Goal: Check status: Check status

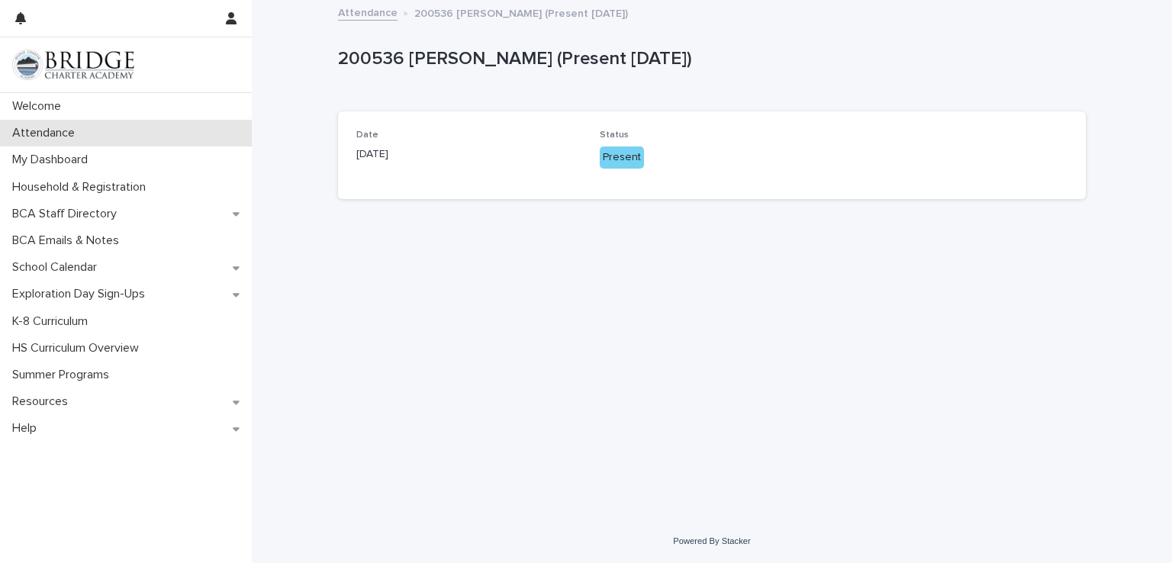
click at [43, 135] on p "Attendance" at bounding box center [46, 133] width 81 height 15
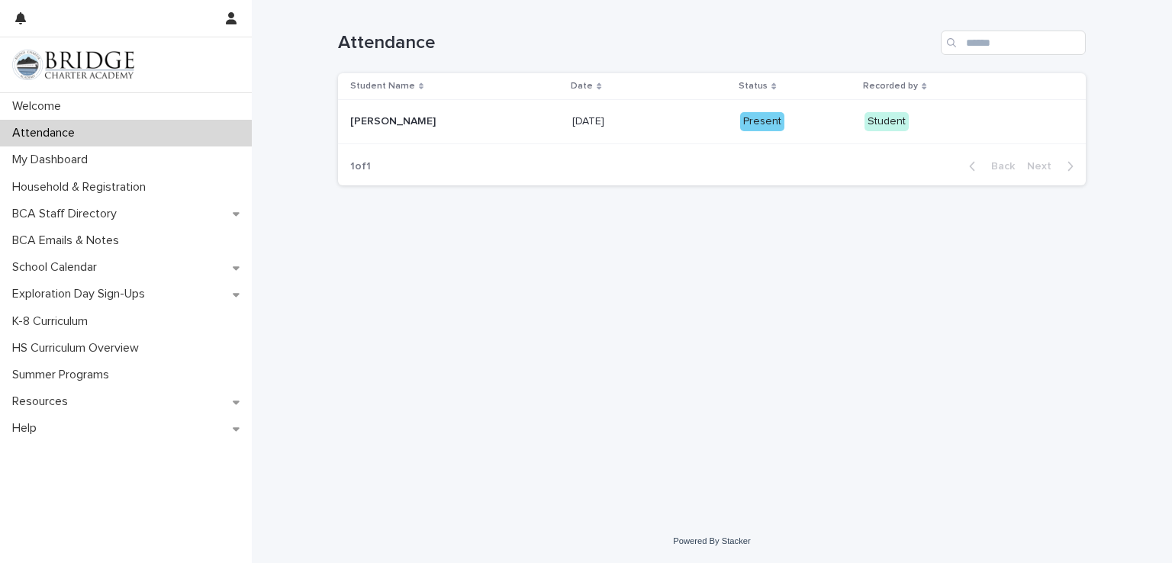
click at [740, 132] on div "Present" at bounding box center [796, 121] width 112 height 31
